Goal: Information Seeking & Learning: Learn about a topic

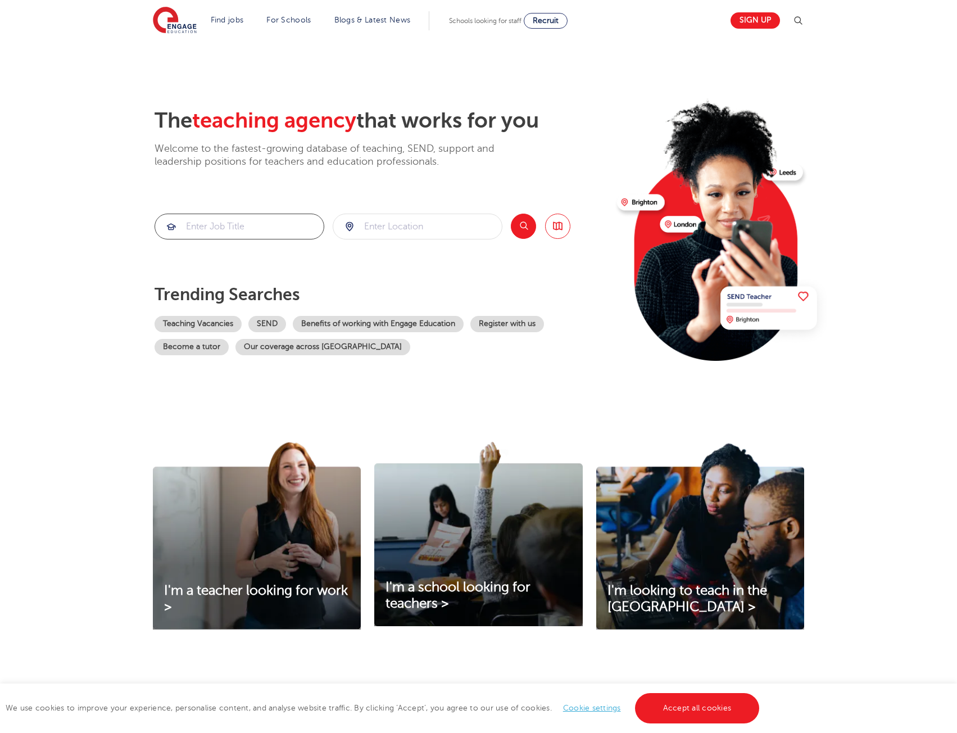
click at [252, 224] on input "search" at bounding box center [239, 226] width 169 height 25
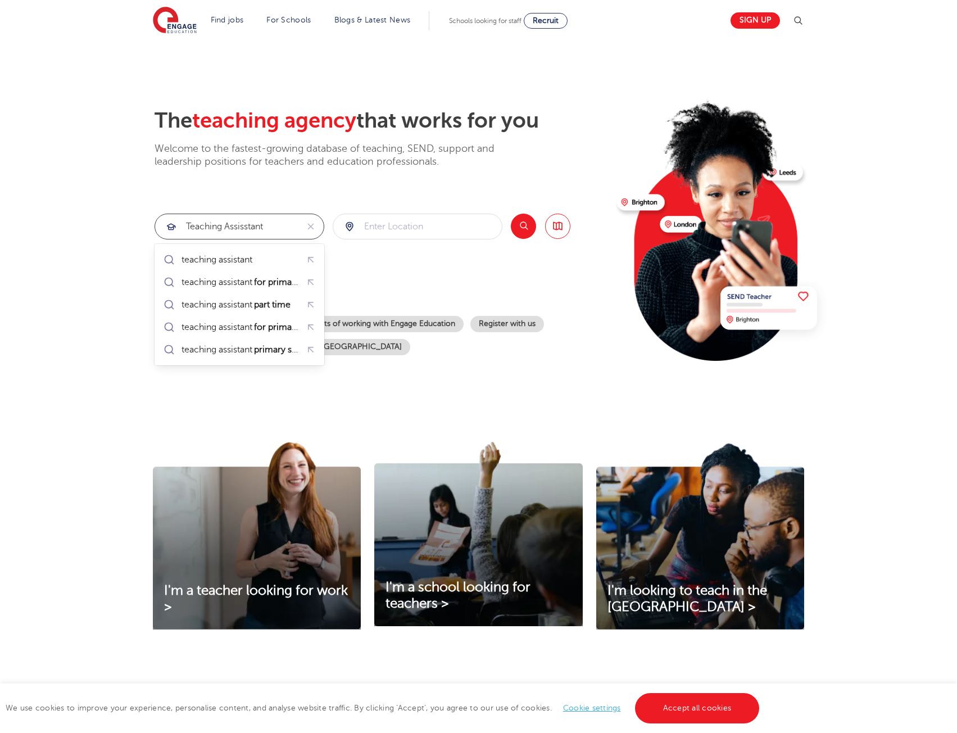
type input "teaching assisstant"
click button "Submit" at bounding box center [0, 0] width 0 height 0
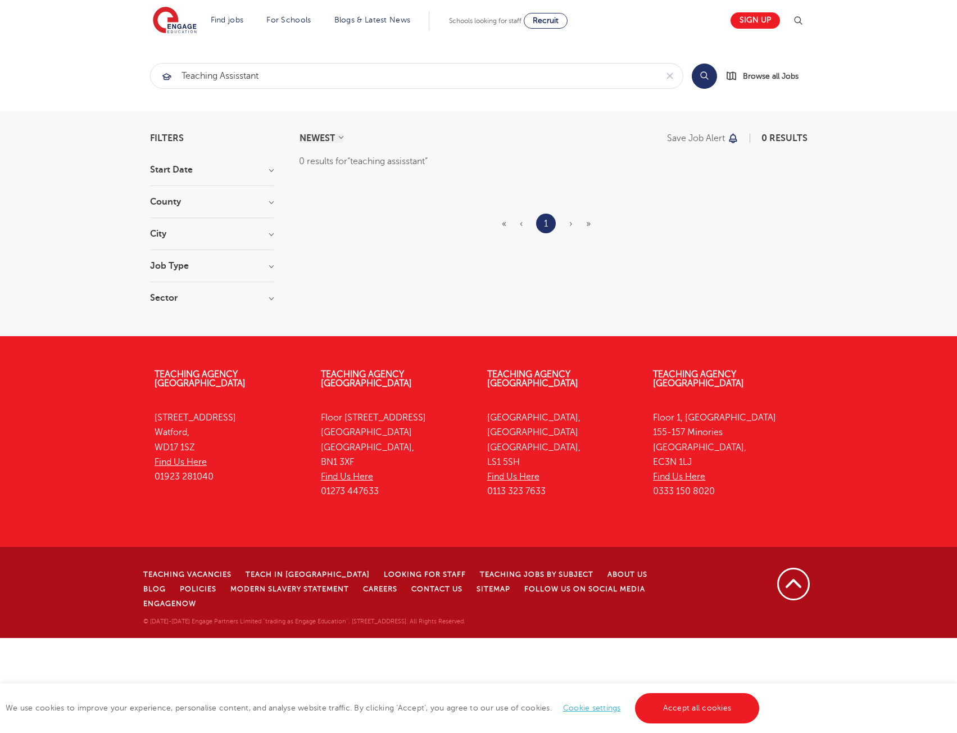
click at [237, 175] on div "Start Date" at bounding box center [212, 175] width 124 height 21
click at [270, 172] on h3 "Start Date" at bounding box center [212, 169] width 124 height 9
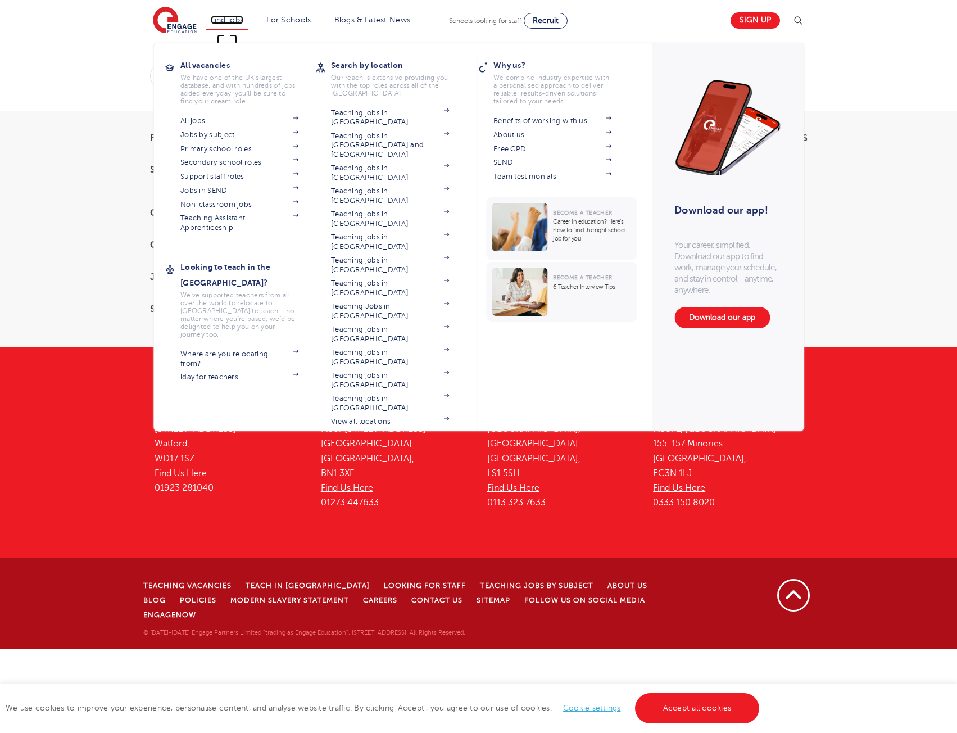
click at [236, 20] on link "Find jobs" at bounding box center [227, 20] width 33 height 8
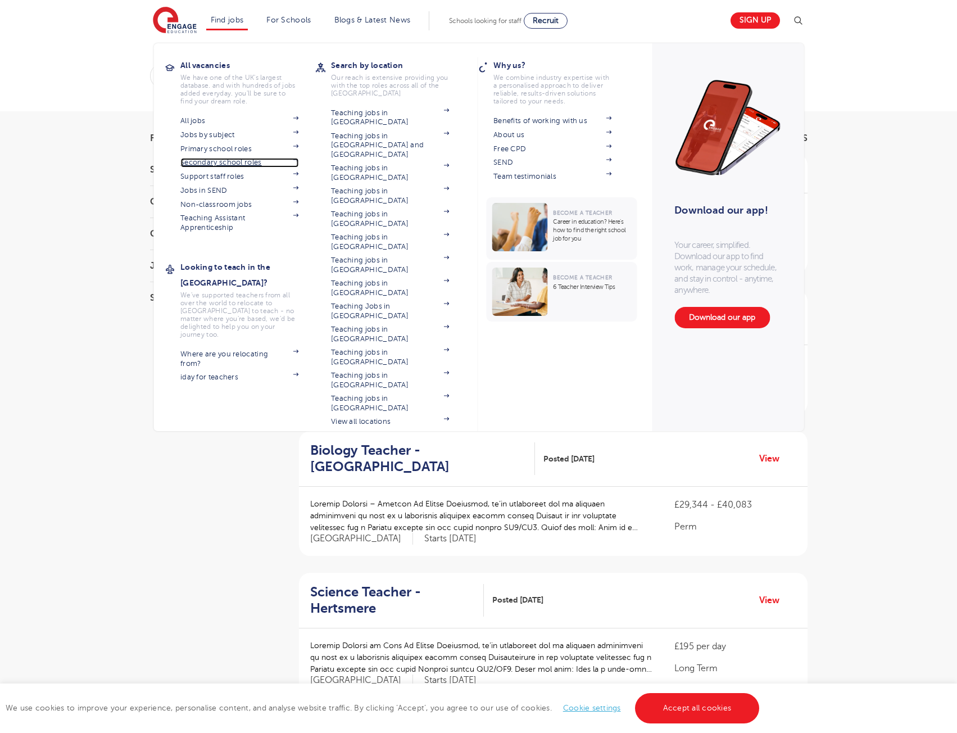
click at [230, 162] on link "Secondary school roles" at bounding box center [239, 162] width 118 height 9
